Goal: Navigation & Orientation: Find specific page/section

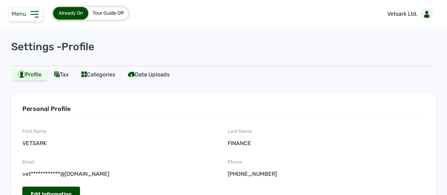
click at [76, 12] on span "Already On" at bounding box center [71, 13] width 24 height 6
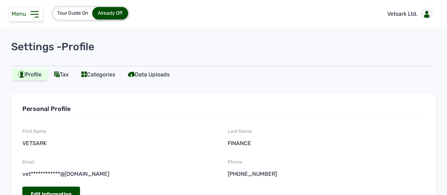
click at [25, 9] on div "Menu" at bounding box center [25, 14] width 35 height 15
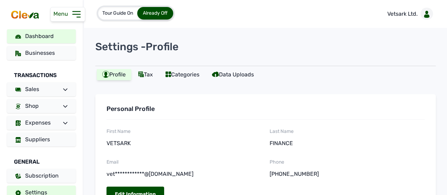
click at [50, 40] on link "Dashboard" at bounding box center [41, 36] width 69 height 14
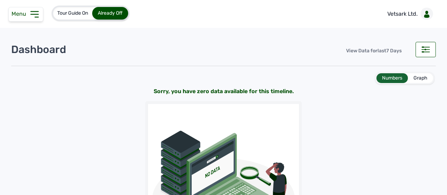
click at [413, 74] on div "Graph" at bounding box center [420, 78] width 25 height 10
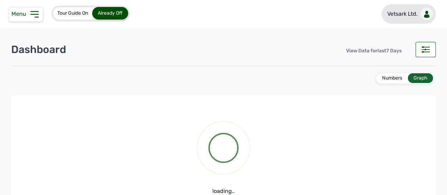
click at [401, 14] on p "Vetsark Ltd." at bounding box center [402, 14] width 30 height 8
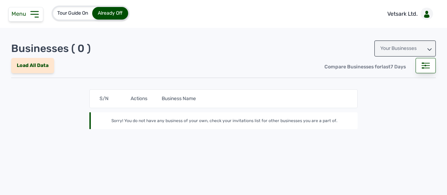
click at [35, 62] on div "Load All Data" at bounding box center [32, 65] width 43 height 15
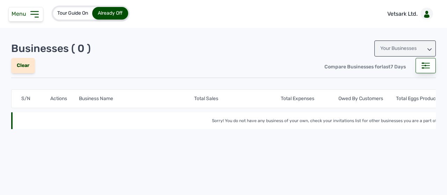
click at [15, 13] on span "Menu" at bounding box center [20, 13] width 17 height 7
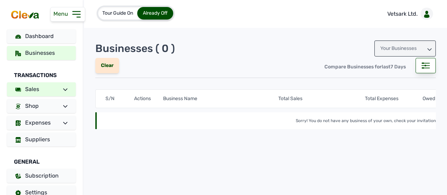
click at [38, 92] on span "Sales" at bounding box center [32, 89] width 14 height 7
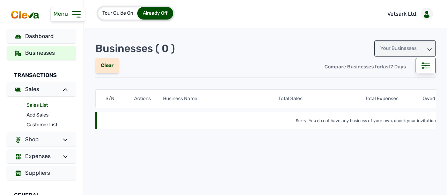
click at [36, 107] on link "Sales List" at bounding box center [51, 105] width 49 height 10
click at [36, 104] on link "Sales List" at bounding box center [51, 105] width 49 height 10
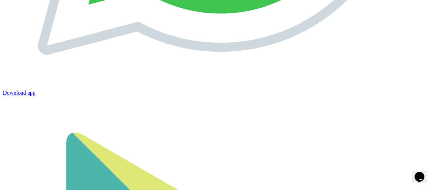
scroll to position [948, 0]
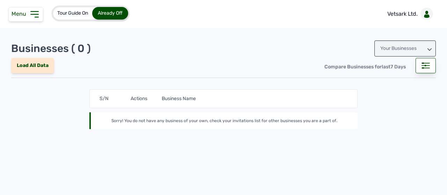
click at [406, 51] on div "Your Businesses" at bounding box center [404, 48] width 61 height 16
click at [408, 77] on div "Invitations" at bounding box center [404, 79] width 61 height 13
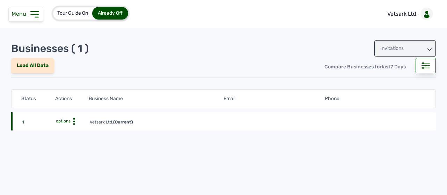
click at [69, 119] on span "options" at bounding box center [63, 121] width 15 height 5
click at [71, 131] on div "View Profile" at bounding box center [67, 132] width 44 height 8
click at [420, 18] on div at bounding box center [426, 14] width 13 height 12
